Goal: Task Accomplishment & Management: Manage account settings

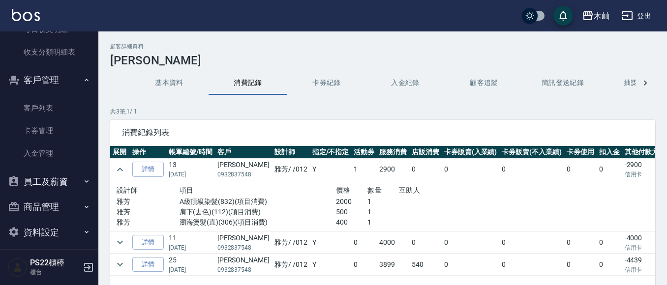
click at [247, 173] on p "0932837548" at bounding box center [243, 174] width 52 height 9
copy p "0932837548"
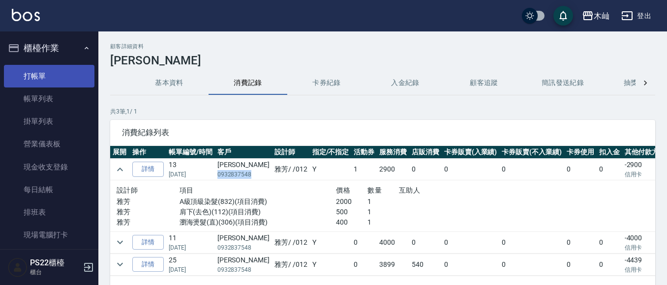
click at [29, 82] on link "打帳單" at bounding box center [49, 76] width 91 height 23
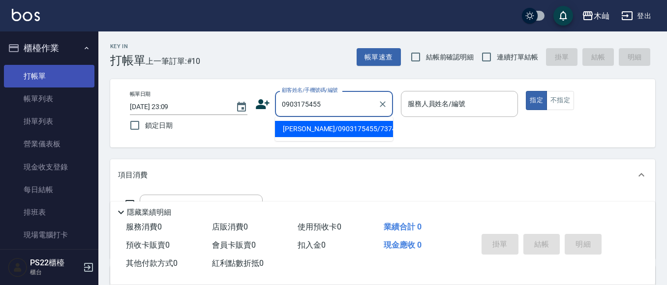
type input "[PERSON_NAME]/0903175455/737469"
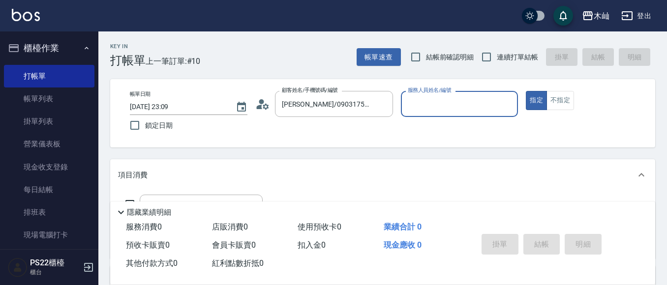
scroll to position [49, 0]
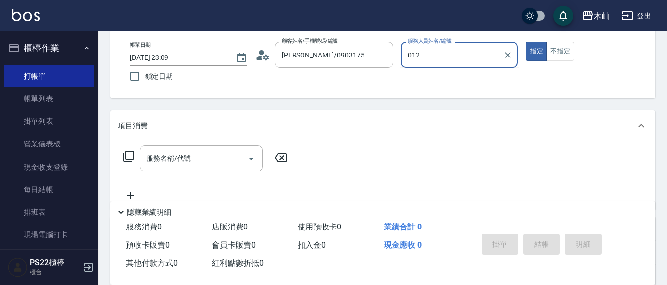
type input "雅芳-012"
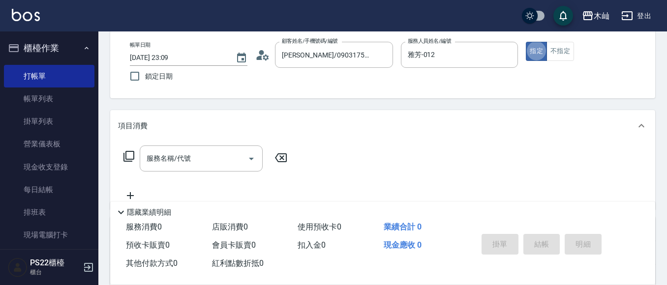
type button "true"
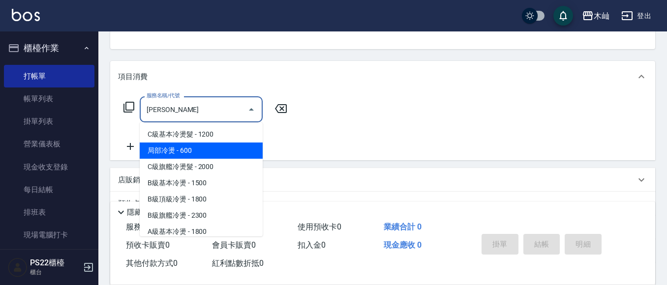
scroll to position [40, 0]
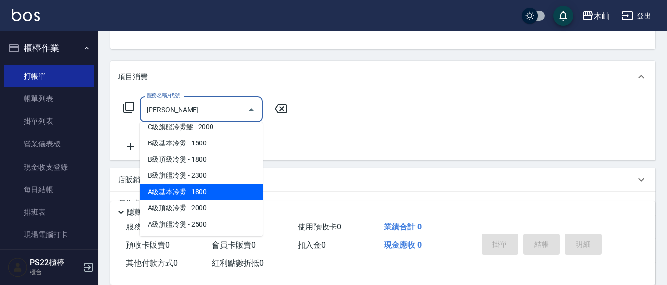
click at [214, 194] on span "A級基本冷燙 - 1800" at bounding box center [201, 192] width 123 height 16
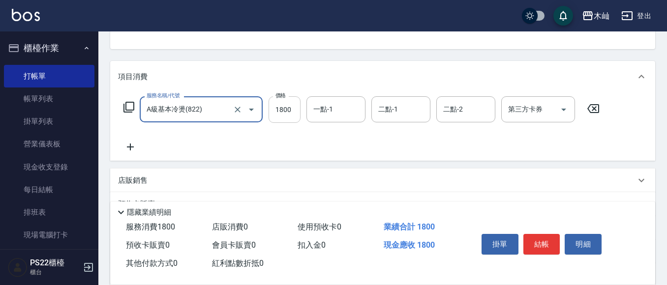
type input "A級基本冷燙(822)"
click at [295, 106] on input "1800" at bounding box center [285, 109] width 32 height 27
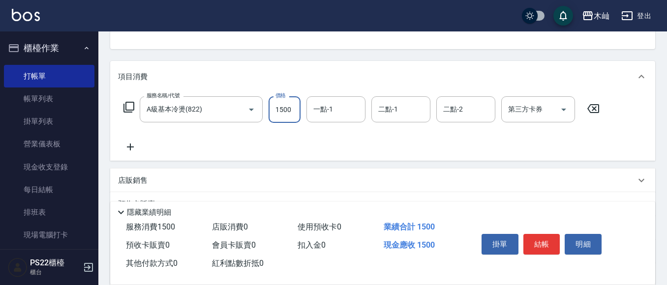
type input "1500"
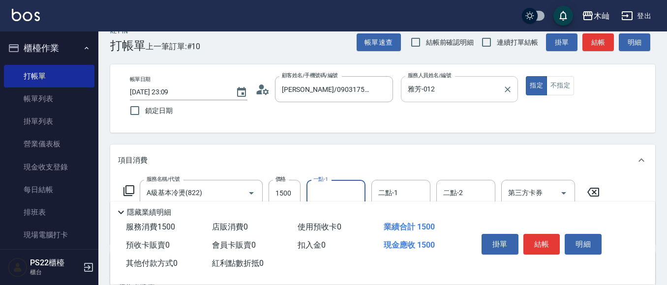
scroll to position [0, 0]
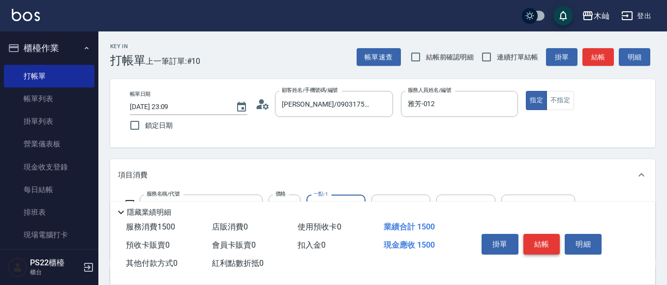
click at [545, 242] on button "結帳" at bounding box center [541, 244] width 37 height 21
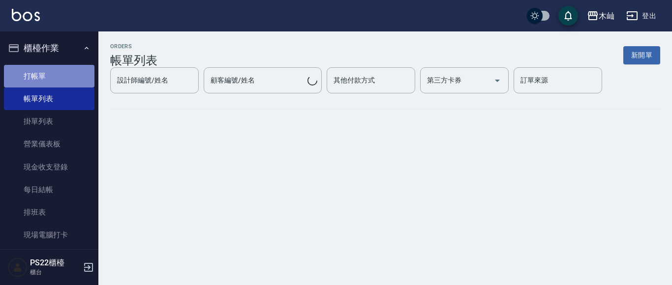
click at [84, 70] on link "打帳單" at bounding box center [49, 76] width 91 height 23
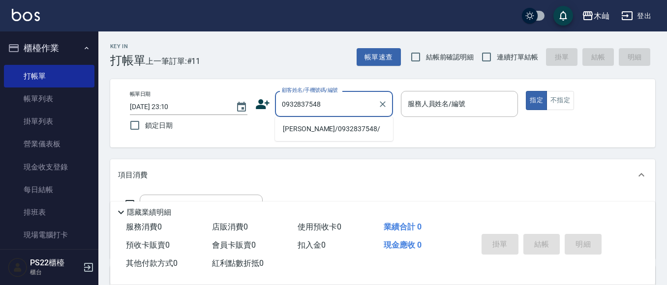
click at [336, 131] on li "[PERSON_NAME]/0932837548/" at bounding box center [334, 129] width 118 height 16
type input "[PERSON_NAME]/0932837548/"
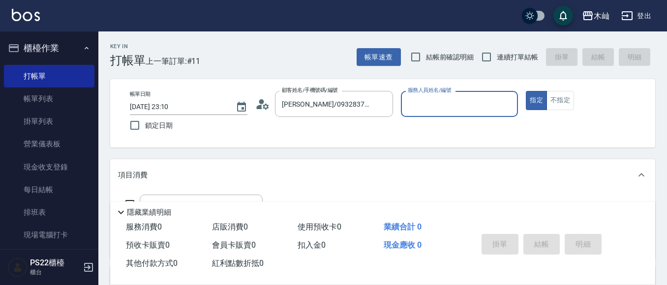
type input "雅芳-012"
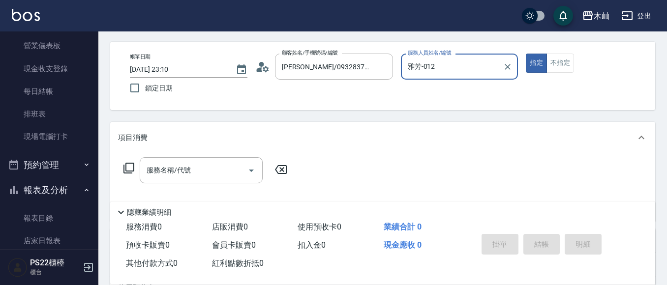
scroll to position [98, 0]
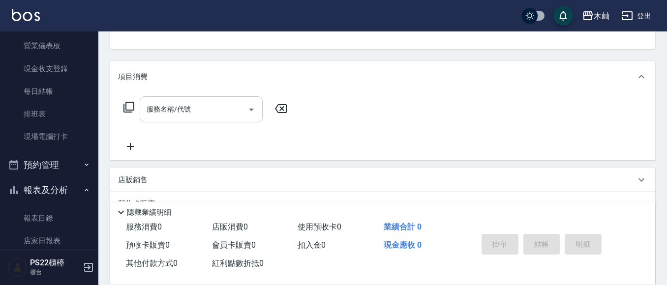
click at [185, 111] on input "服務名稱/代號" at bounding box center [193, 109] width 99 height 17
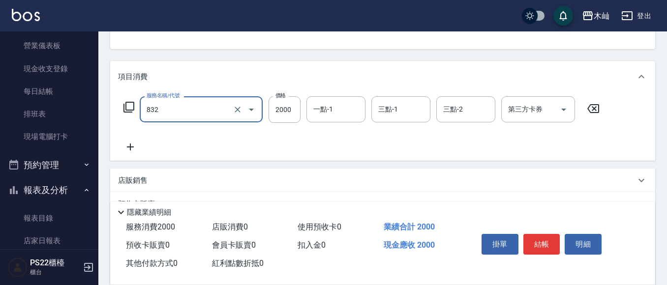
type input "A級頂級染髮(832)"
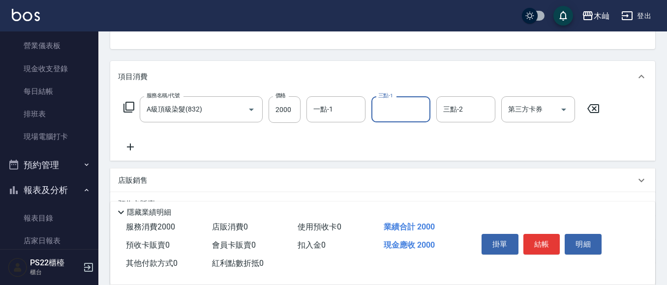
click at [130, 145] on icon at bounding box center [130, 147] width 7 height 7
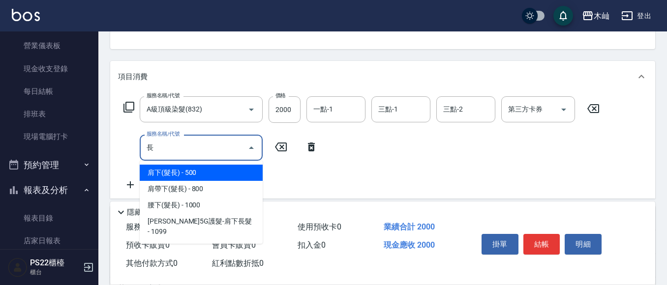
click at [261, 170] on span "肩下(髮長) - 500" at bounding box center [201, 173] width 123 height 16
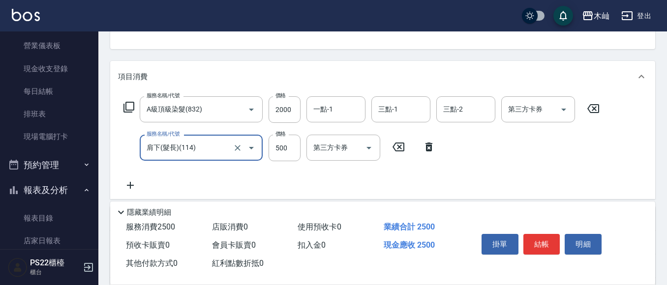
type input "肩下(髮長)(114)"
click at [126, 182] on icon at bounding box center [130, 186] width 25 height 12
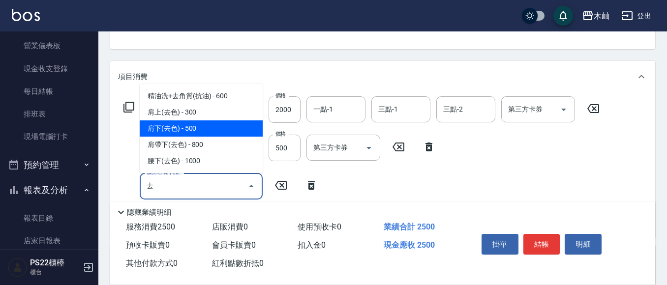
click at [226, 127] on span "肩下(去色) - 500" at bounding box center [201, 129] width 123 height 16
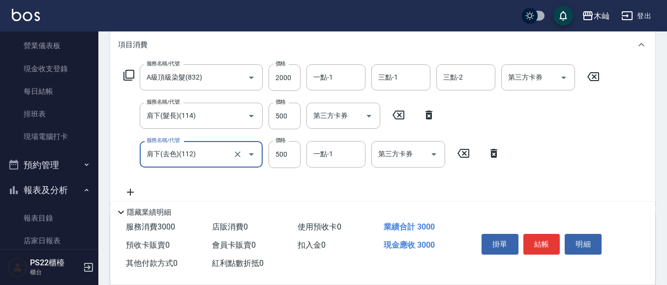
scroll to position [148, 0]
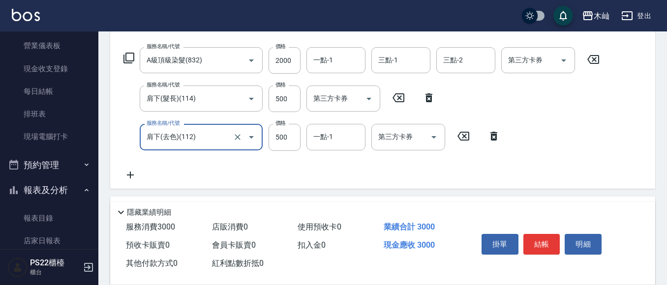
type input "肩下(去色)(112)"
click at [136, 175] on icon at bounding box center [130, 175] width 25 height 12
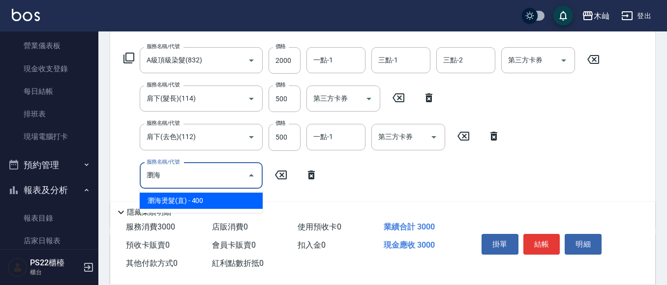
click at [228, 195] on span "瀏海燙髮(直) - 400" at bounding box center [201, 201] width 123 height 16
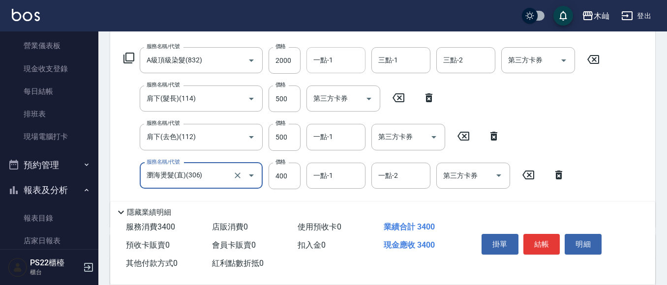
click at [363, 61] on div "一點-1" at bounding box center [335, 60] width 59 height 26
type input "瀏海燙髮(直)(306)"
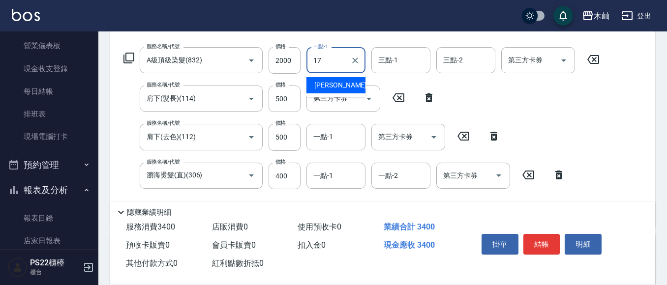
type input "[PERSON_NAME]-17"
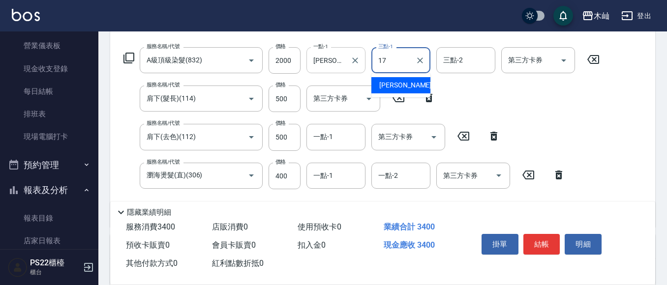
type input "[PERSON_NAME]-17"
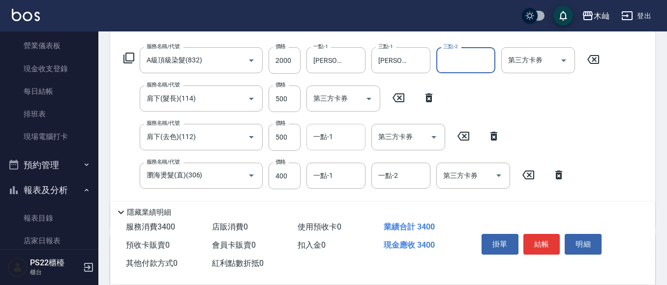
click at [332, 137] on div "一點-1 一點-1" at bounding box center [335, 137] width 59 height 26
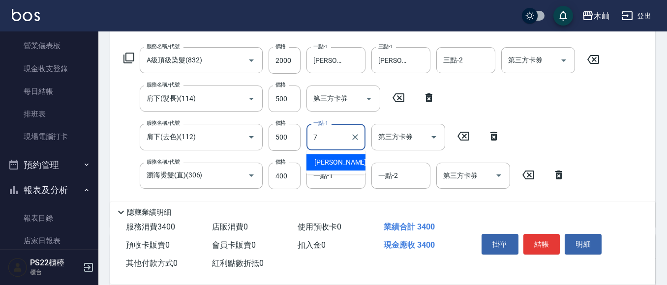
type input "[PERSON_NAME]-7"
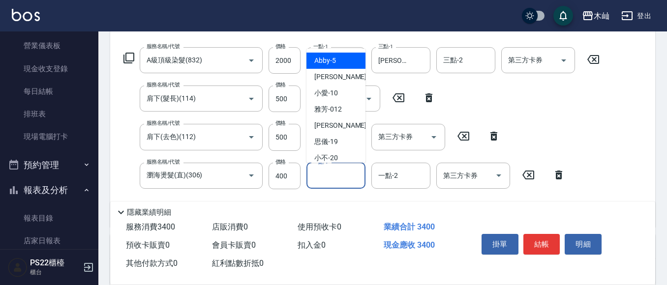
click at [332, 180] on input "一點-1" at bounding box center [336, 175] width 50 height 17
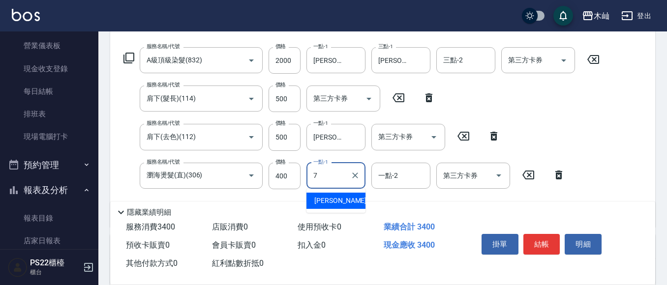
type input "[PERSON_NAME]-7"
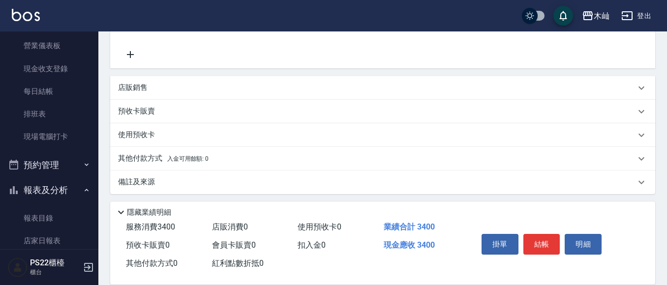
scroll to position [310, 0]
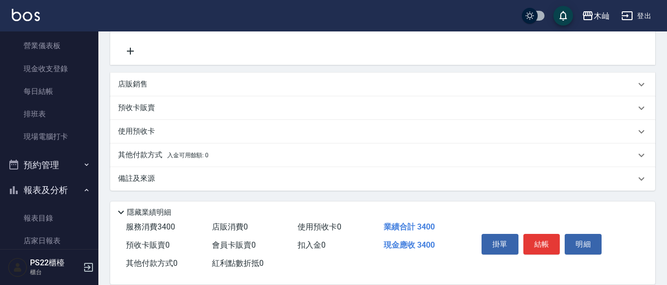
click at [144, 153] on p "其他付款方式 入金可用餘額: 0" at bounding box center [163, 155] width 91 height 11
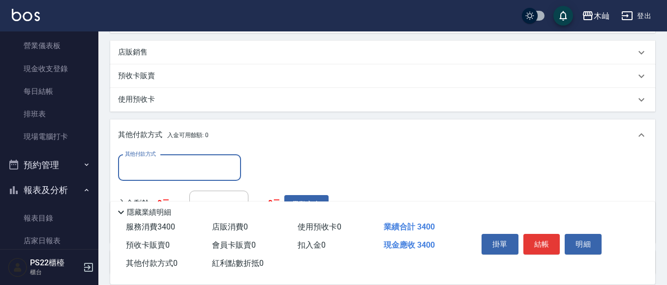
scroll to position [359, 0]
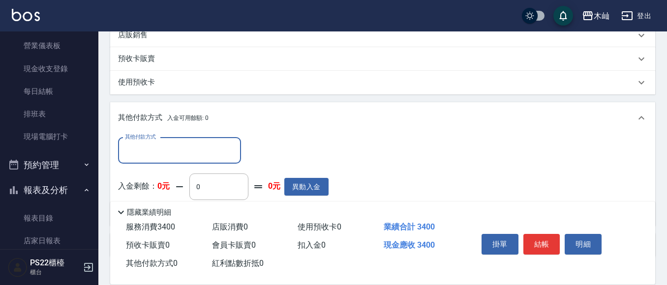
click at [151, 146] on input "其他付款方式" at bounding box center [179, 150] width 114 height 17
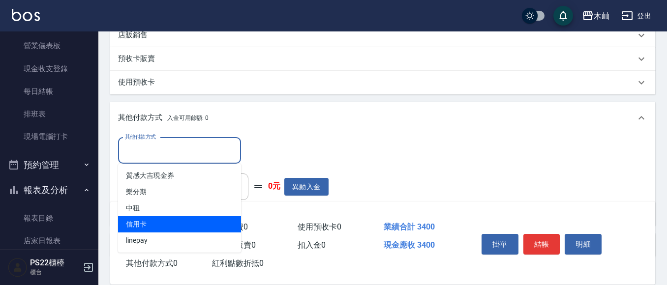
click at [174, 225] on span "信用卡" at bounding box center [179, 224] width 123 height 16
type input "信用卡"
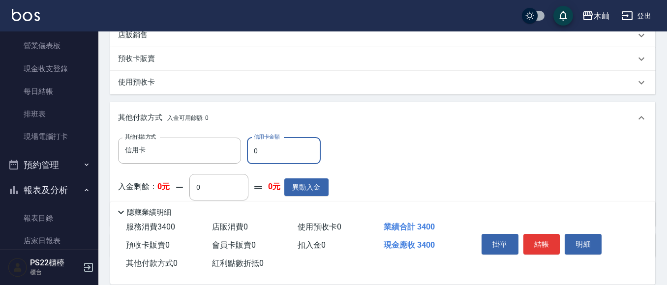
click at [273, 144] on input "0" at bounding box center [284, 151] width 74 height 27
type input "3400"
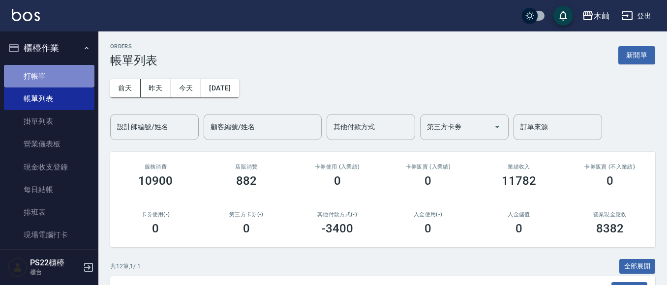
click at [61, 69] on link "打帳單" at bounding box center [49, 76] width 91 height 23
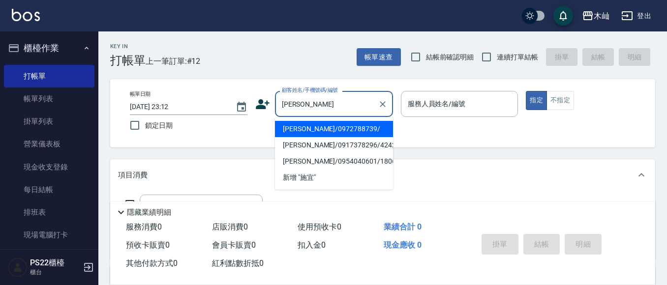
click at [342, 129] on li "[PERSON_NAME]/0972788739/" at bounding box center [334, 129] width 118 height 16
type input "[PERSON_NAME]/0972788739/"
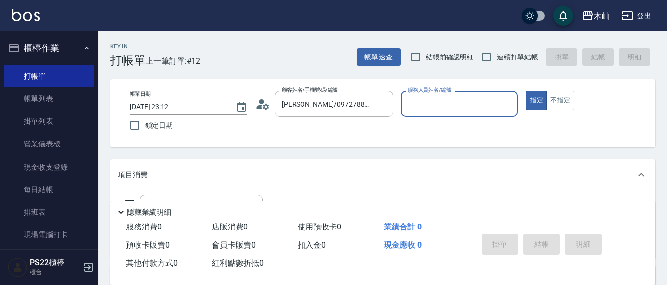
type input "雅芳-012"
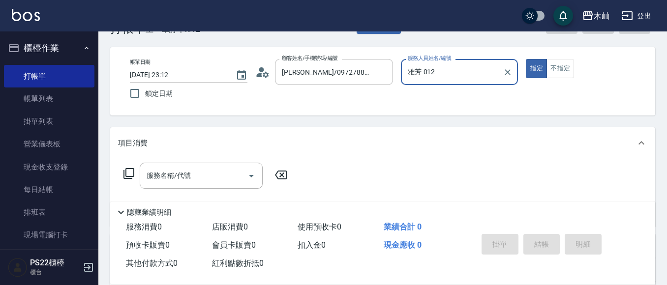
scroll to position [49, 0]
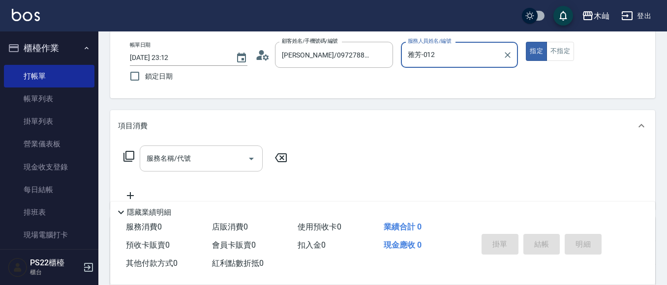
click at [203, 169] on div "服務名稱/代號" at bounding box center [201, 159] width 123 height 26
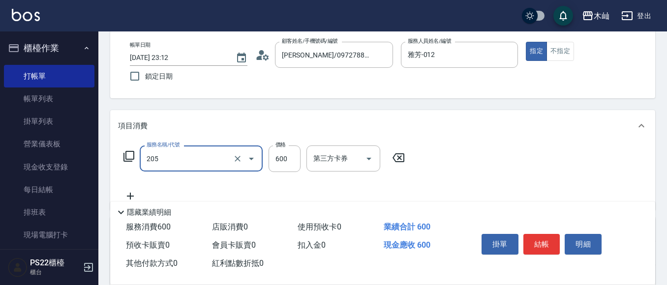
type input "A級洗剪(205)"
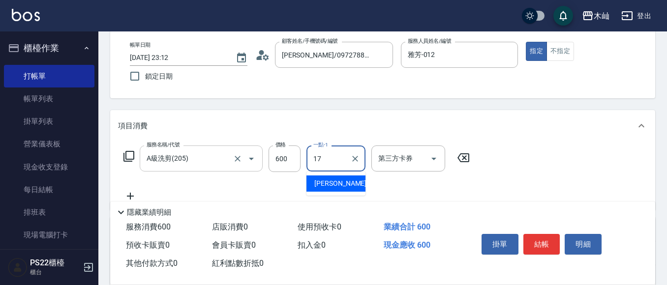
type input "[PERSON_NAME]-17"
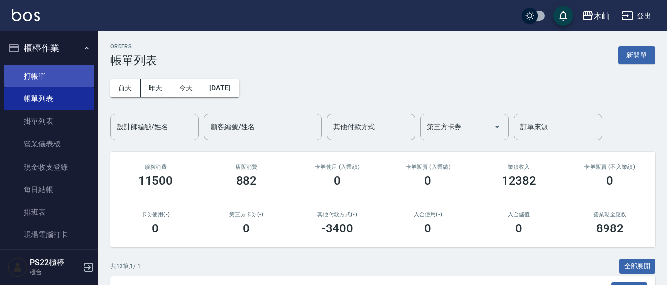
click at [71, 80] on link "打帳單" at bounding box center [49, 76] width 91 height 23
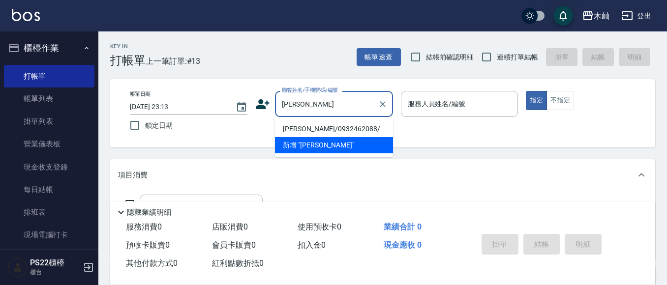
click at [355, 123] on li "[PERSON_NAME]/0932462088/" at bounding box center [334, 129] width 118 height 16
type input "[PERSON_NAME]/0932462088/"
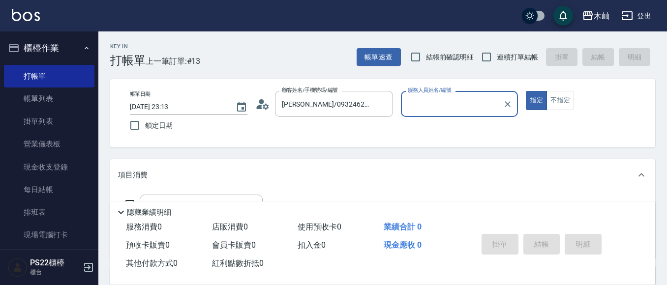
type input "雅芳-012"
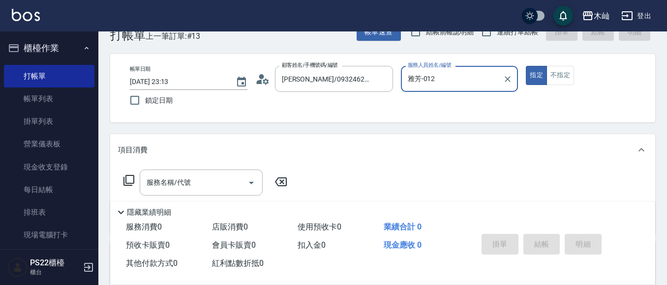
scroll to position [49, 0]
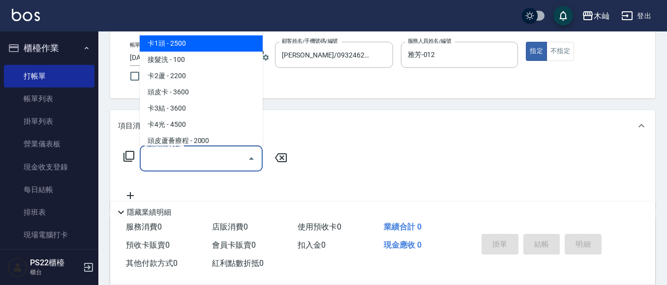
click at [217, 154] on input "服務名稱/代號" at bounding box center [193, 158] width 99 height 17
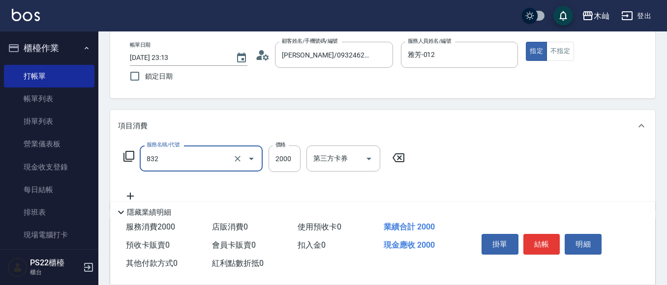
type input "A級頂級染髮(832)"
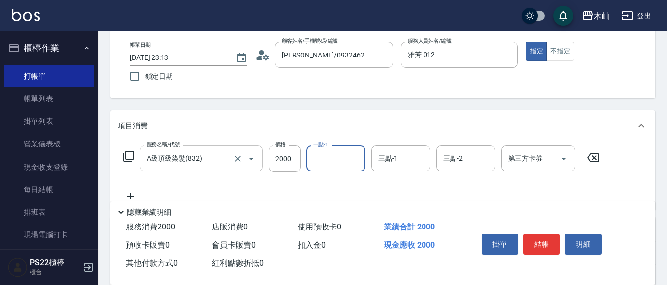
type input "1"
type input "[PERSON_NAME]-17"
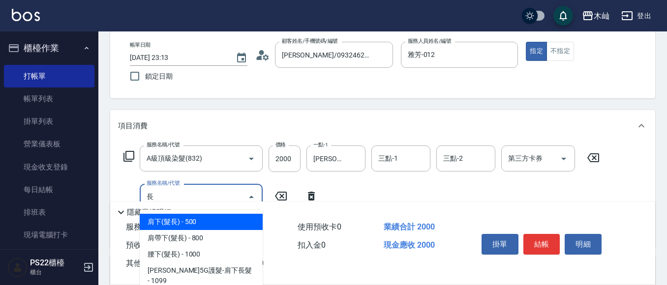
click at [210, 219] on span "肩下(髮長) - 500" at bounding box center [201, 222] width 123 height 16
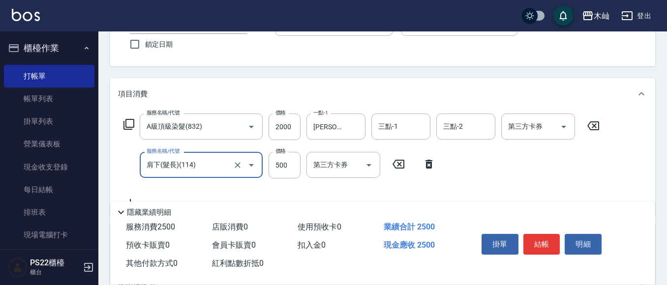
scroll to position [98, 0]
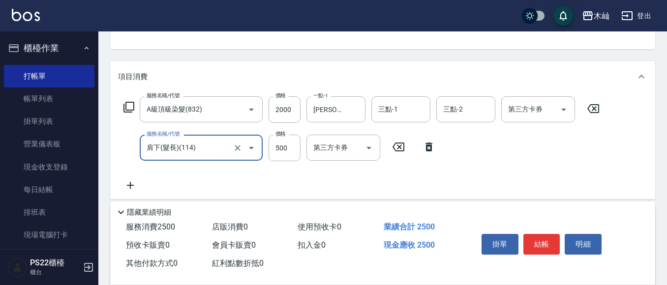
type input "肩下(髮長)(114)"
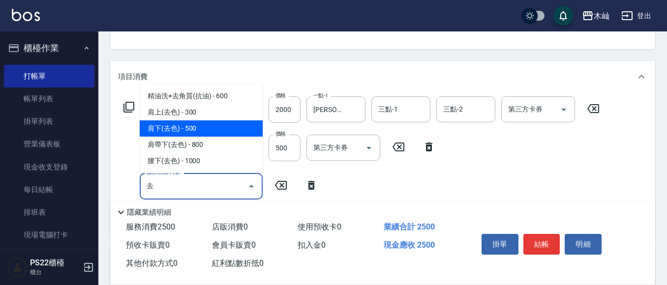
click at [209, 130] on span "肩下(去色) - 500" at bounding box center [201, 129] width 123 height 16
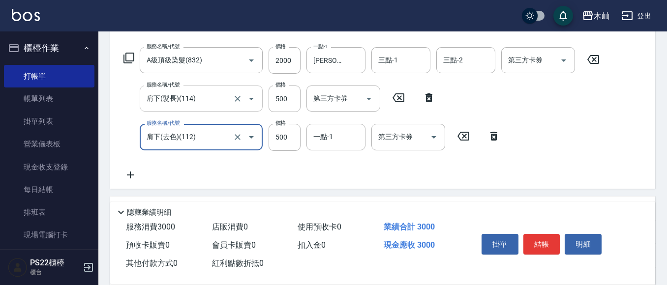
scroll to position [197, 0]
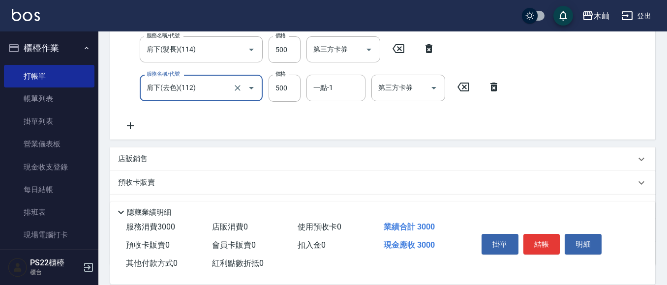
type input "肩下(去色)(112)"
click at [144, 153] on div "店販銷售" at bounding box center [382, 160] width 545 height 24
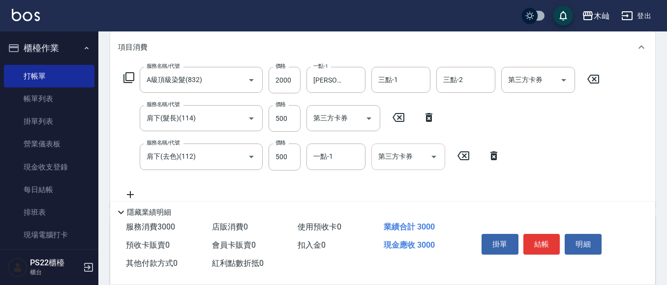
scroll to position [148, 0]
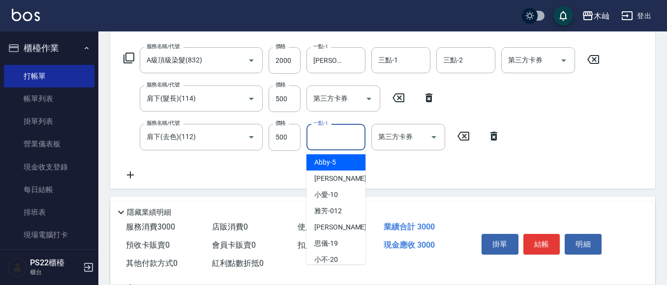
click at [332, 132] on input "一點-1" at bounding box center [336, 136] width 50 height 17
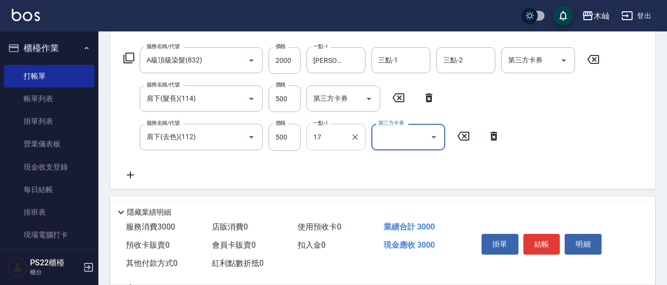
type input "[PERSON_NAME]-17"
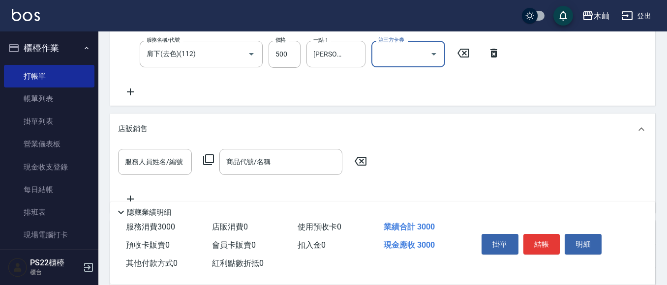
scroll to position [246, 0]
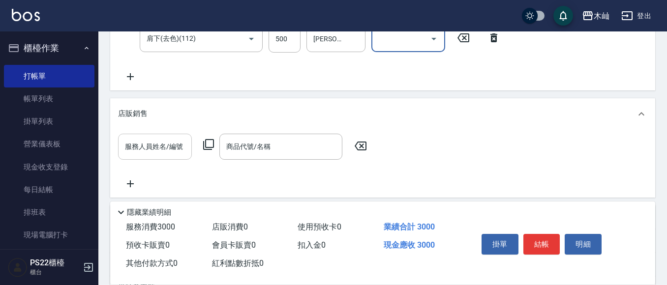
click at [150, 138] on div "服務人員姓名/編號 服務人員姓名/編號" at bounding box center [155, 147] width 74 height 26
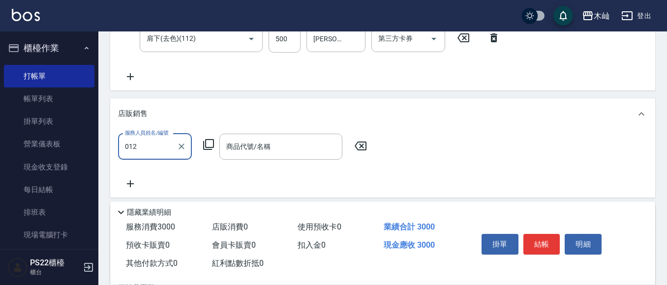
type input "雅芳-012"
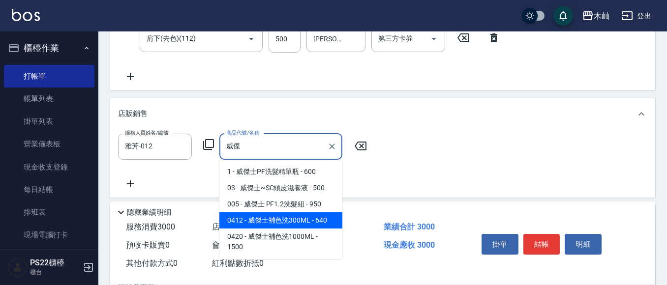
click at [313, 218] on span "0412 - 威傑士補色洗300ML - 640" at bounding box center [280, 220] width 123 height 16
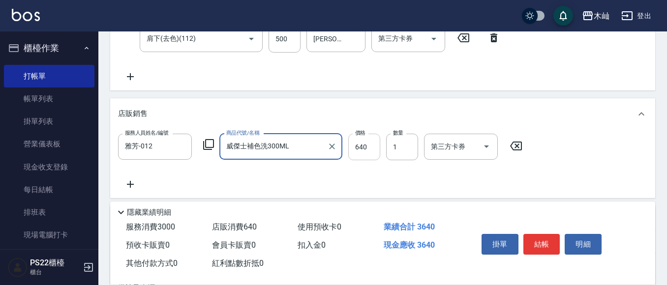
type input "威傑士補色洗300ML"
click at [372, 148] on input "640" at bounding box center [364, 147] width 32 height 27
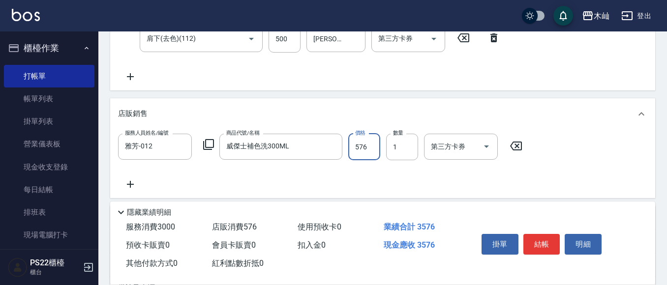
type input "576"
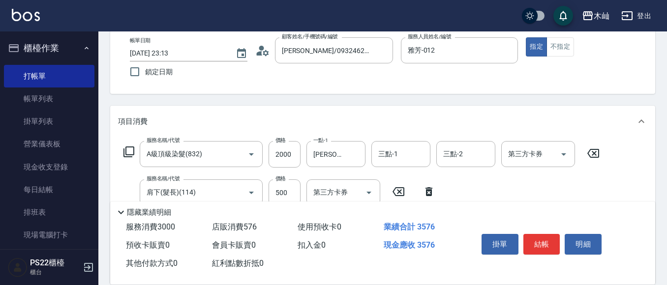
scroll to position [49, 0]
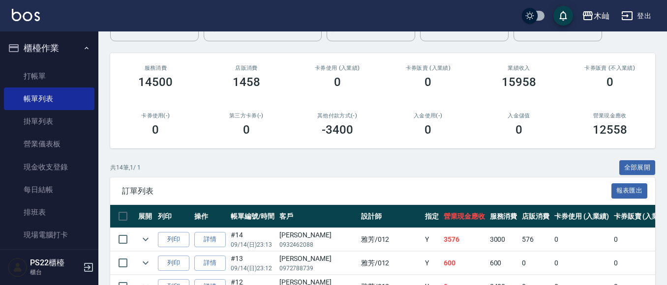
scroll to position [197, 0]
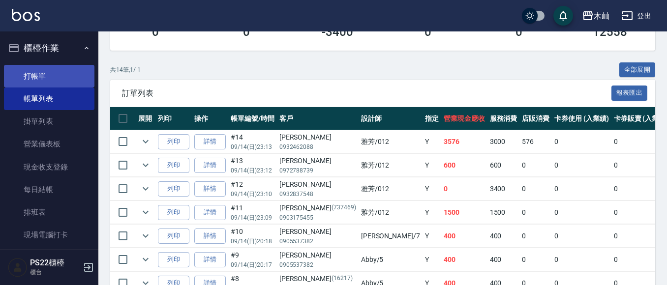
click at [51, 72] on link "打帳單" at bounding box center [49, 76] width 91 height 23
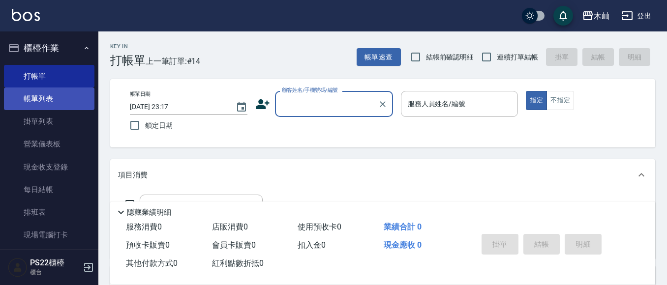
click at [70, 104] on link "帳單列表" at bounding box center [49, 99] width 91 height 23
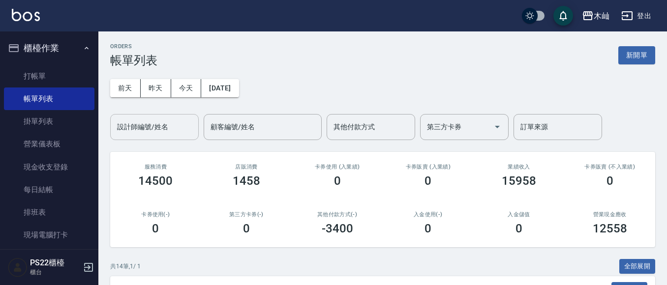
click at [163, 136] on div "設計師編號/姓名" at bounding box center [154, 127] width 89 height 26
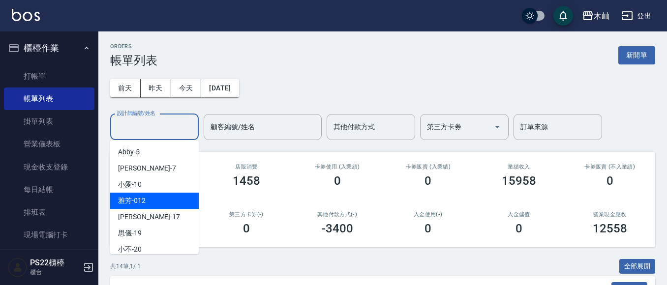
click at [155, 199] on div "雅芳 -012" at bounding box center [154, 201] width 89 height 16
type input "雅芳-012"
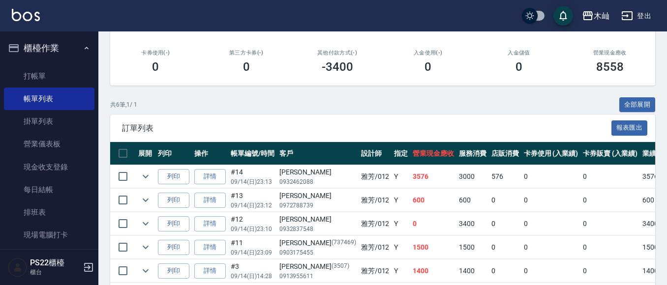
scroll to position [197, 0]
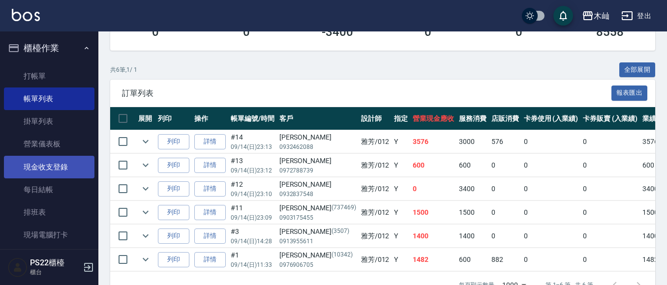
click at [65, 172] on link "現金收支登錄" at bounding box center [49, 167] width 91 height 23
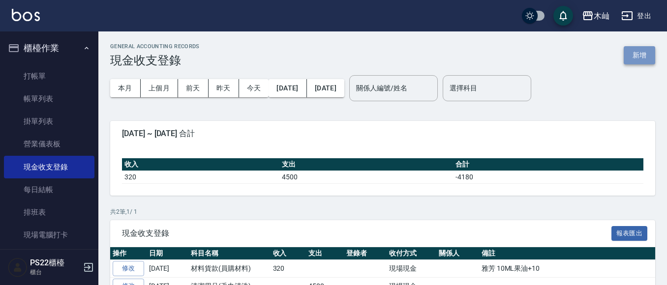
click at [634, 60] on button "新增" at bounding box center [639, 55] width 31 height 18
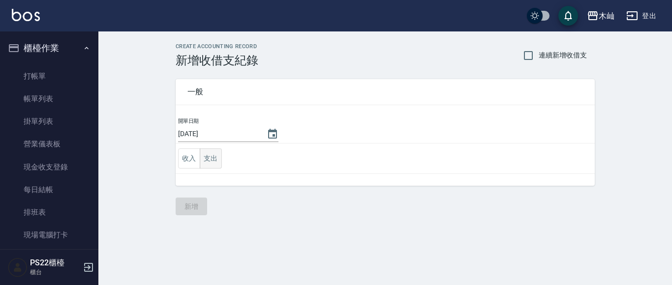
click at [210, 156] on button "支出" at bounding box center [211, 159] width 22 height 20
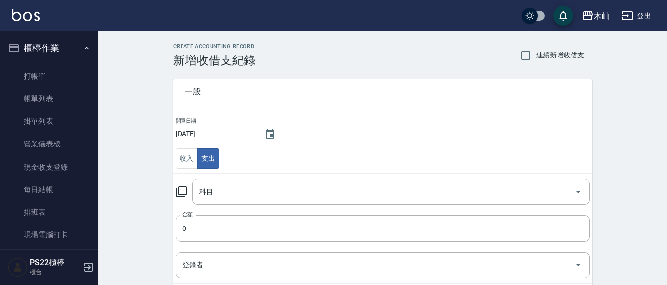
click at [182, 193] on icon at bounding box center [182, 192] width 12 height 12
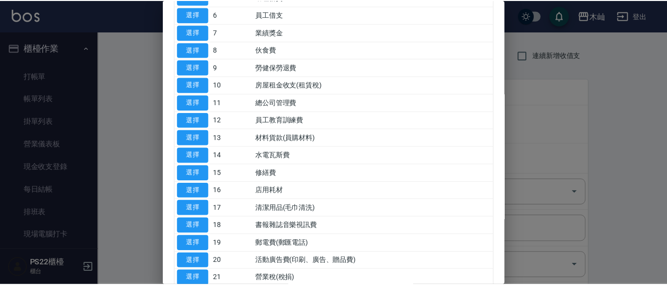
scroll to position [197, 0]
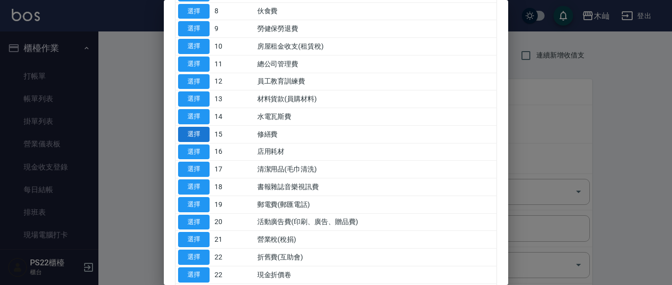
click at [201, 137] on button "選擇" at bounding box center [193, 134] width 31 height 15
type input "15 修繕費"
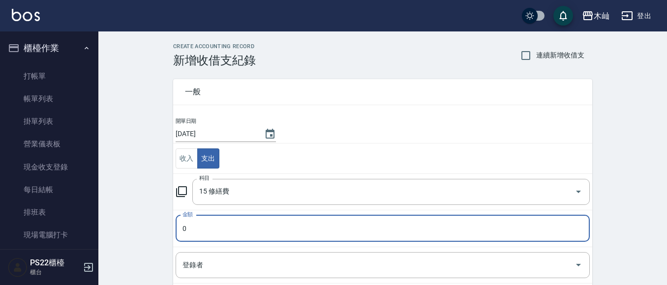
click at [203, 223] on input "0" at bounding box center [383, 228] width 414 height 27
type input "115"
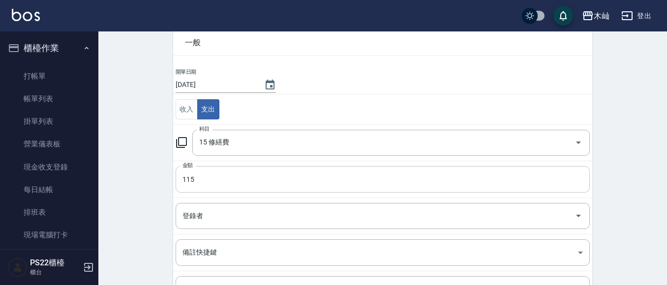
scroll to position [98, 0]
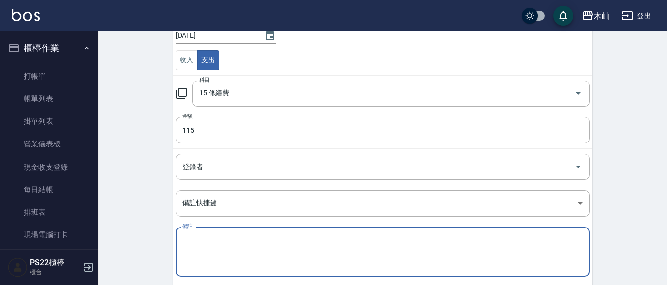
click at [204, 251] on textarea "備註" at bounding box center [382, 252] width 400 height 33
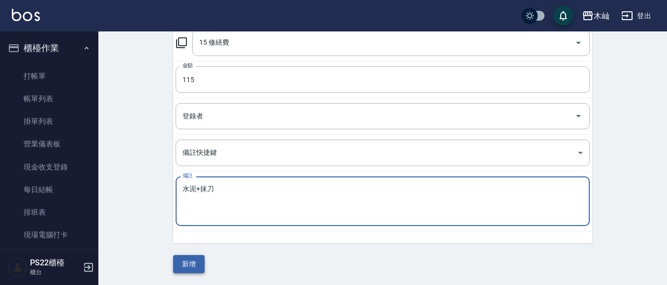
type textarea "水泥+抹刀"
click at [188, 268] on button "新增" at bounding box center [188, 264] width 31 height 18
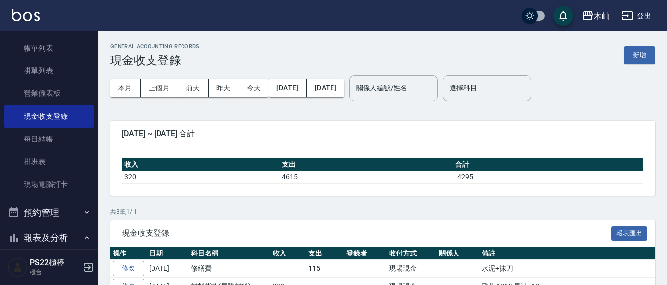
scroll to position [49, 0]
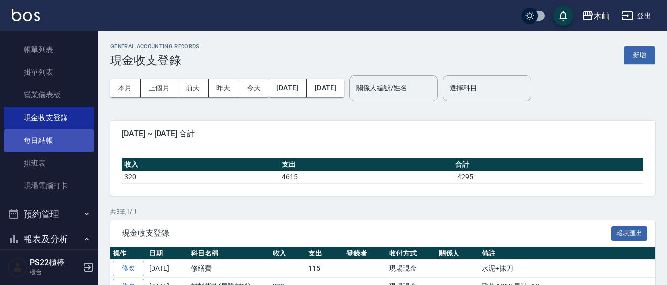
click at [58, 145] on link "每日結帳" at bounding box center [49, 140] width 91 height 23
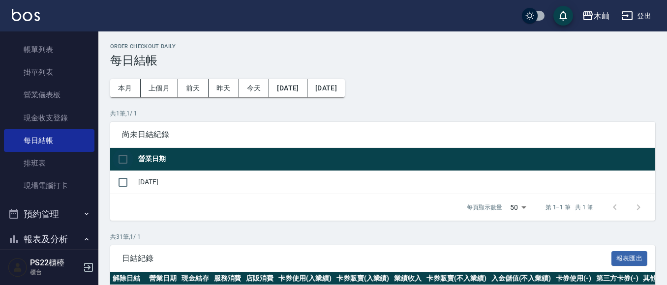
click at [123, 162] on input "checkbox" at bounding box center [123, 159] width 21 height 21
checkbox input "true"
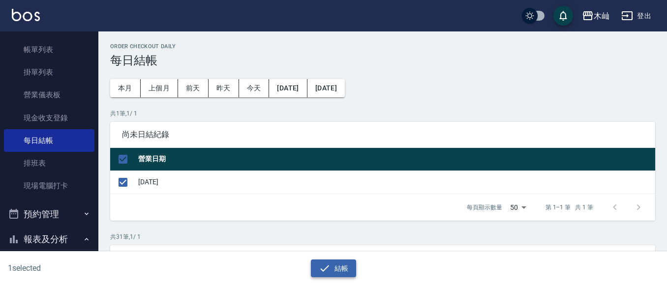
click at [346, 267] on button "結帳" at bounding box center [334, 269] width 46 height 18
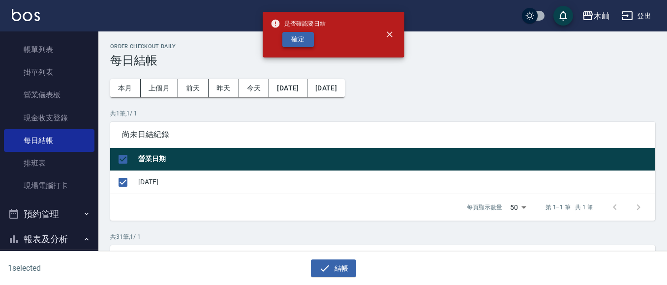
click at [302, 43] on button "確定" at bounding box center [297, 39] width 31 height 15
checkbox input "false"
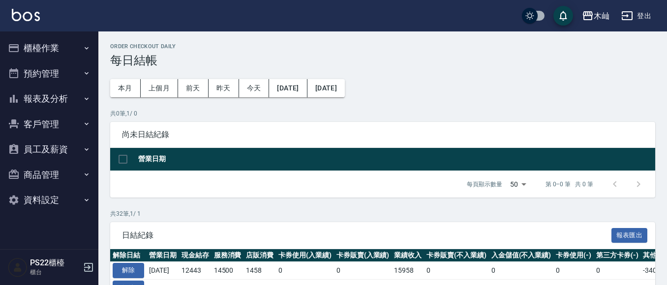
click at [48, 93] on button "報表及分析" at bounding box center [49, 99] width 91 height 26
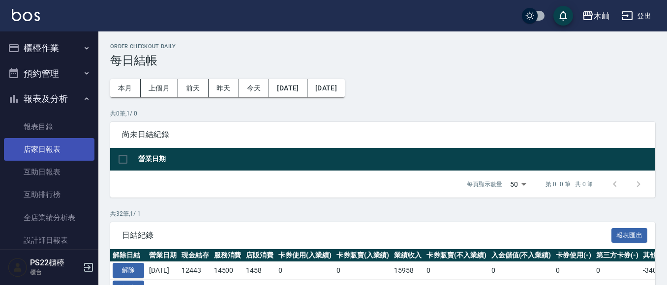
click at [50, 149] on link "店家日報表" at bounding box center [49, 149] width 91 height 23
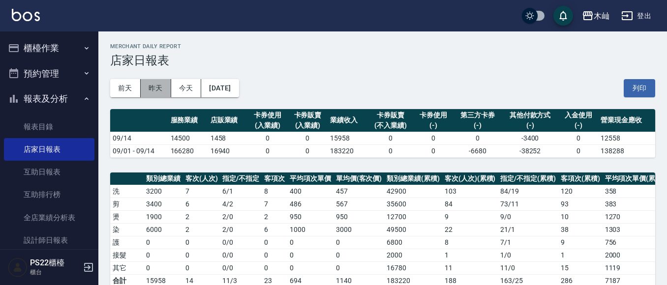
click at [162, 89] on button "昨天" at bounding box center [156, 88] width 30 height 18
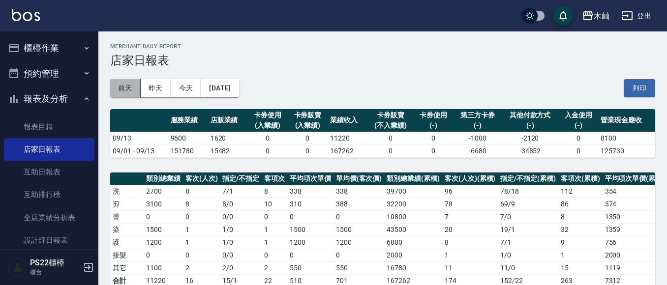
click at [131, 91] on button "前天" at bounding box center [125, 88] width 30 height 18
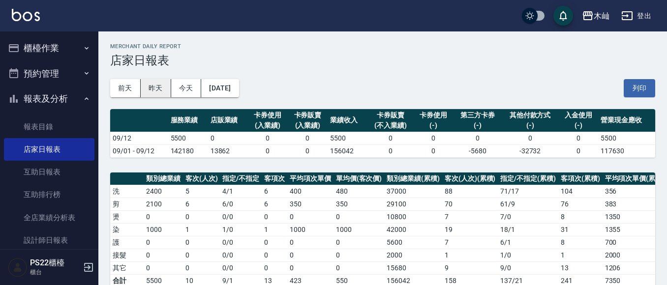
click at [163, 92] on button "昨天" at bounding box center [156, 88] width 30 height 18
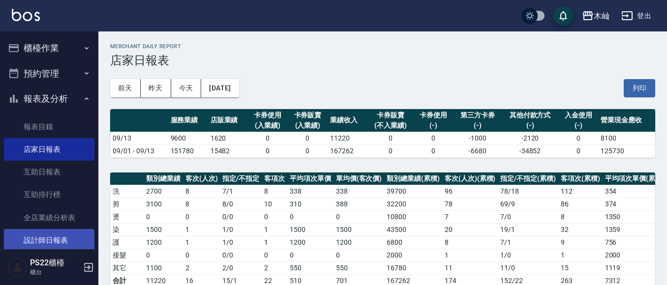
click at [77, 246] on link "設計師日報表" at bounding box center [49, 240] width 91 height 23
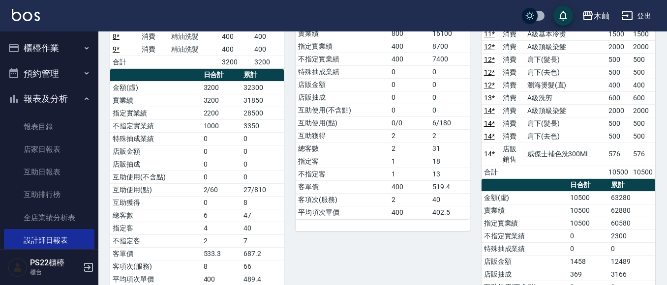
scroll to position [197, 0]
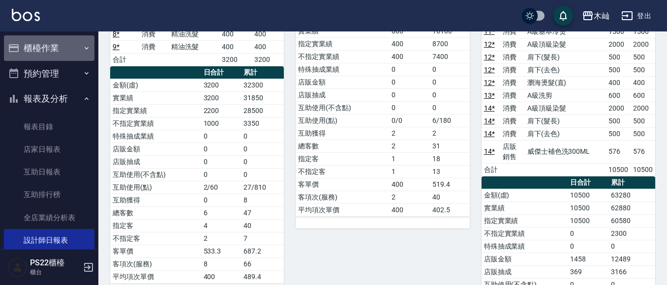
click at [57, 52] on button "櫃檯作業" at bounding box center [49, 48] width 91 height 26
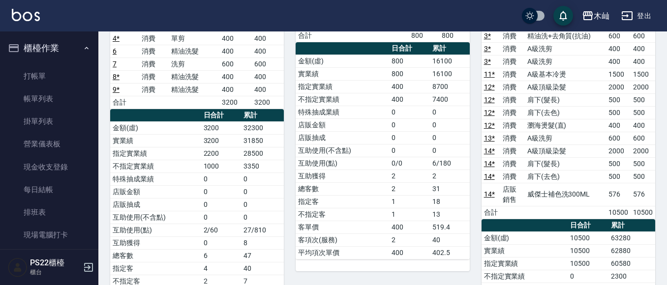
scroll to position [0, 0]
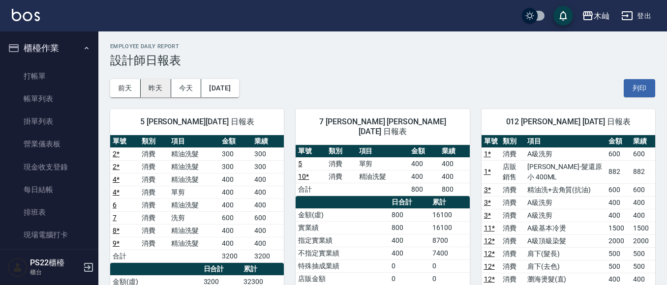
click at [145, 90] on button "昨天" at bounding box center [156, 88] width 30 height 18
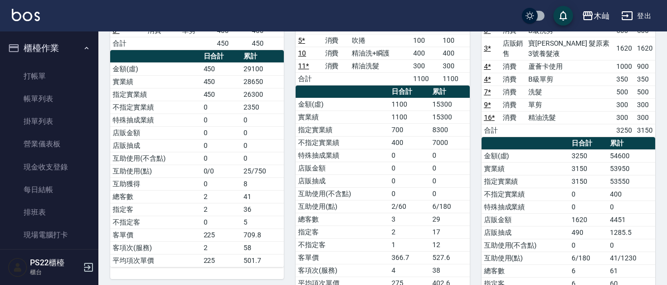
scroll to position [98, 0]
